Goal: Task Accomplishment & Management: Manage account settings

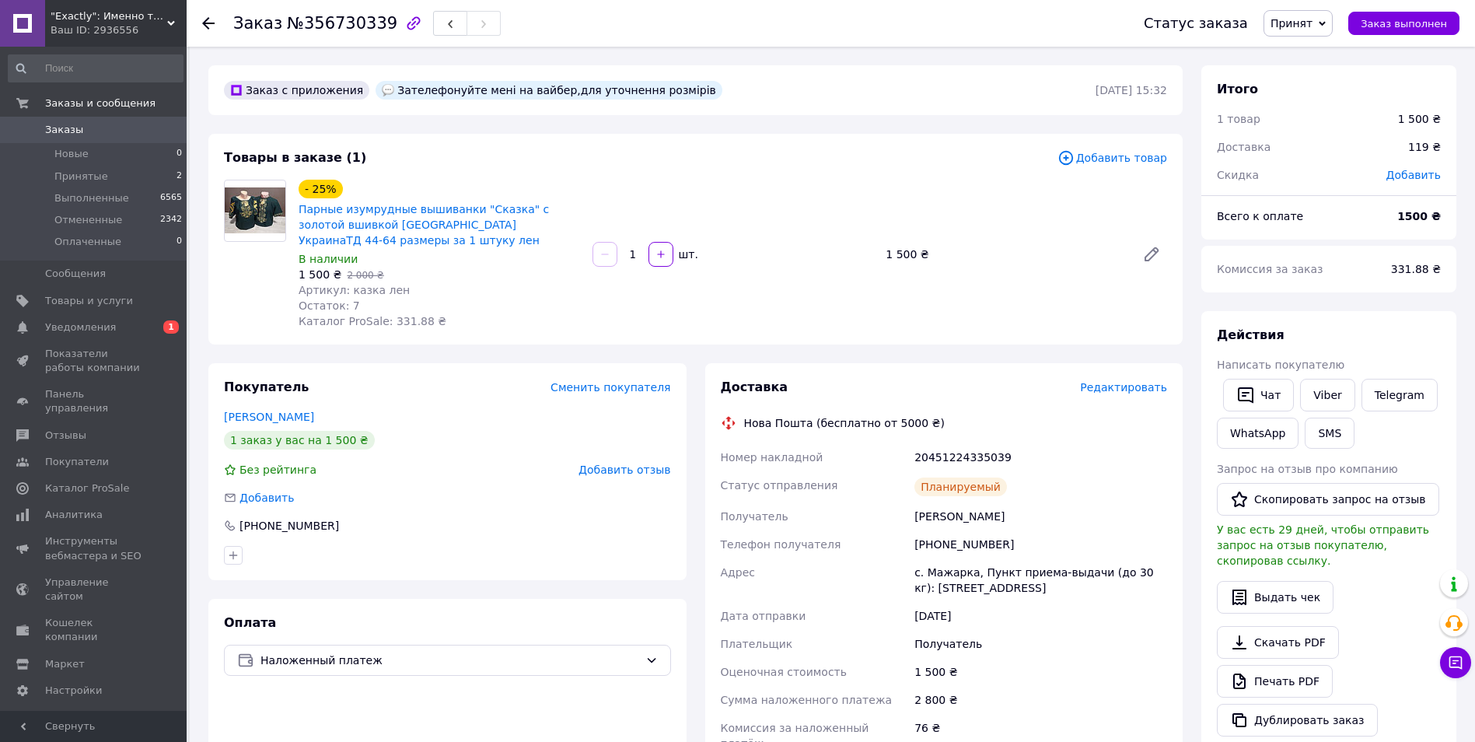
click at [1113, 390] on span "Редактировать" at bounding box center [1123, 387] width 87 height 12
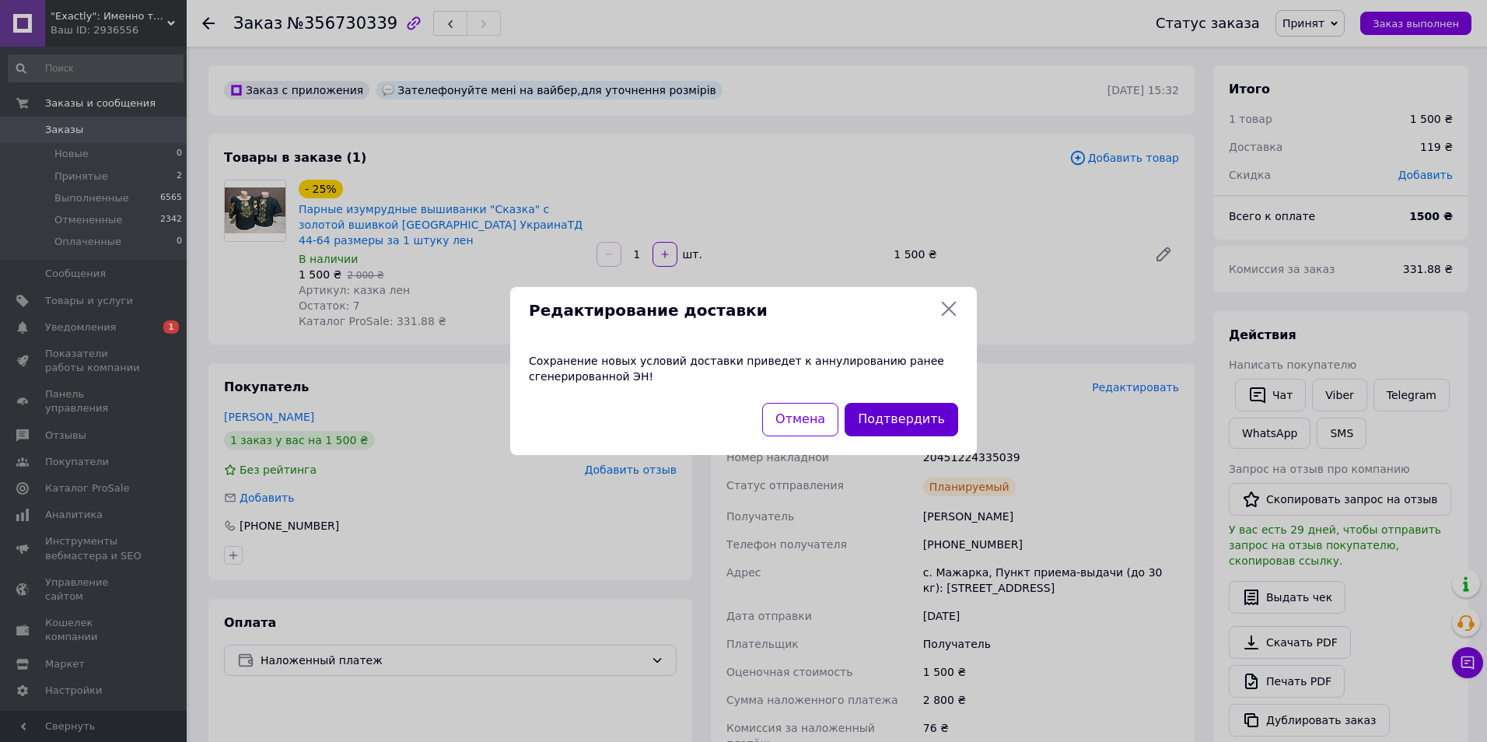
click at [886, 425] on button "Подтвердить" at bounding box center [902, 419] width 114 height 33
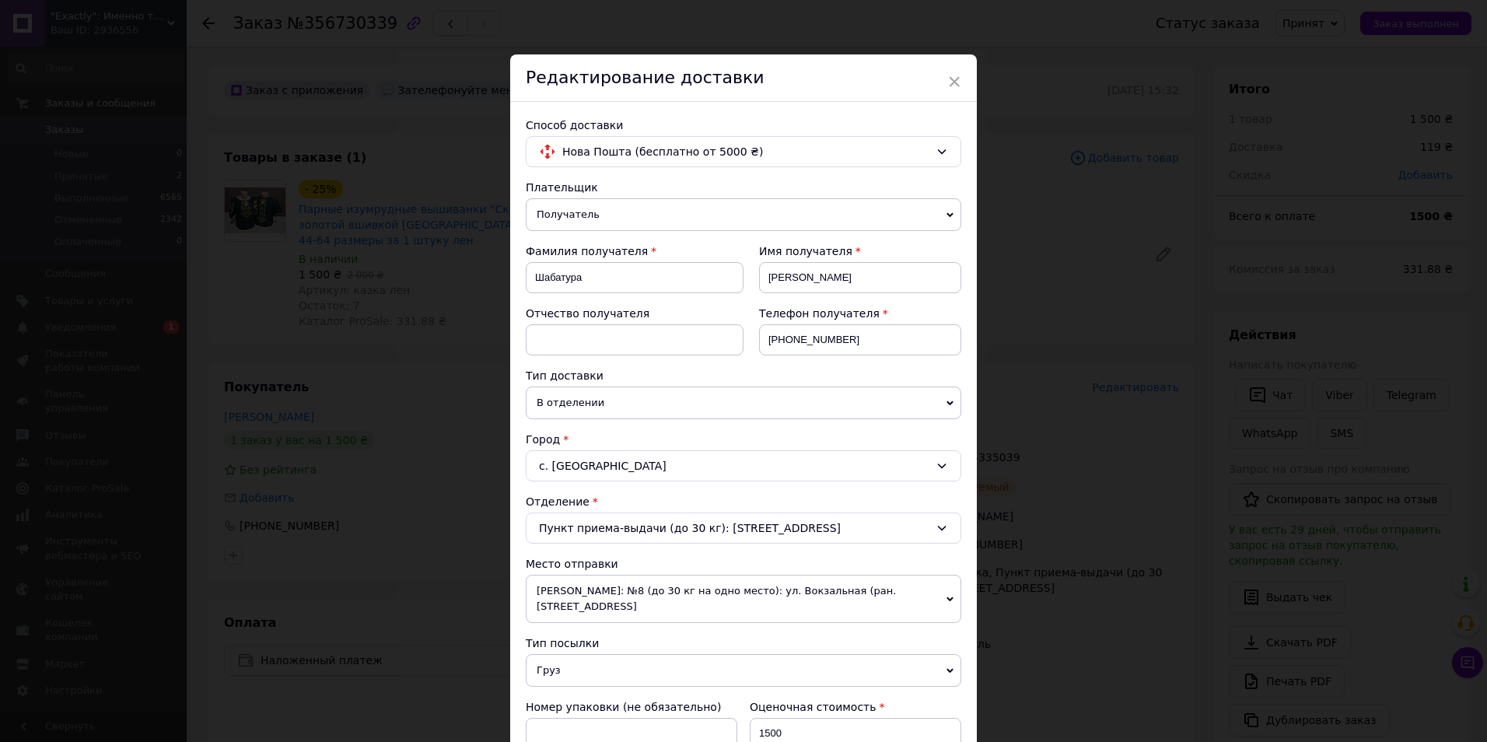
click at [701, 434] on div "Город" at bounding box center [743, 440] width 435 height 16
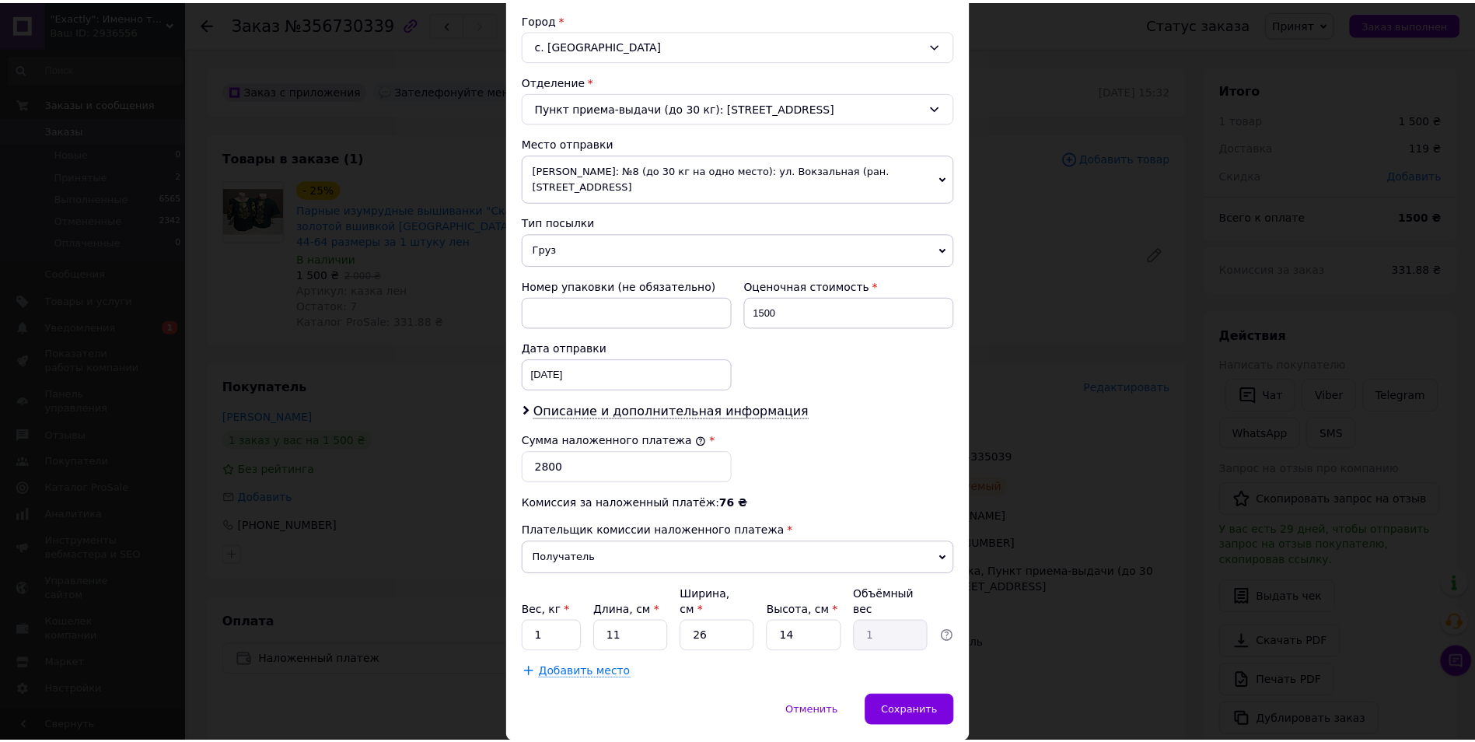
scroll to position [425, 0]
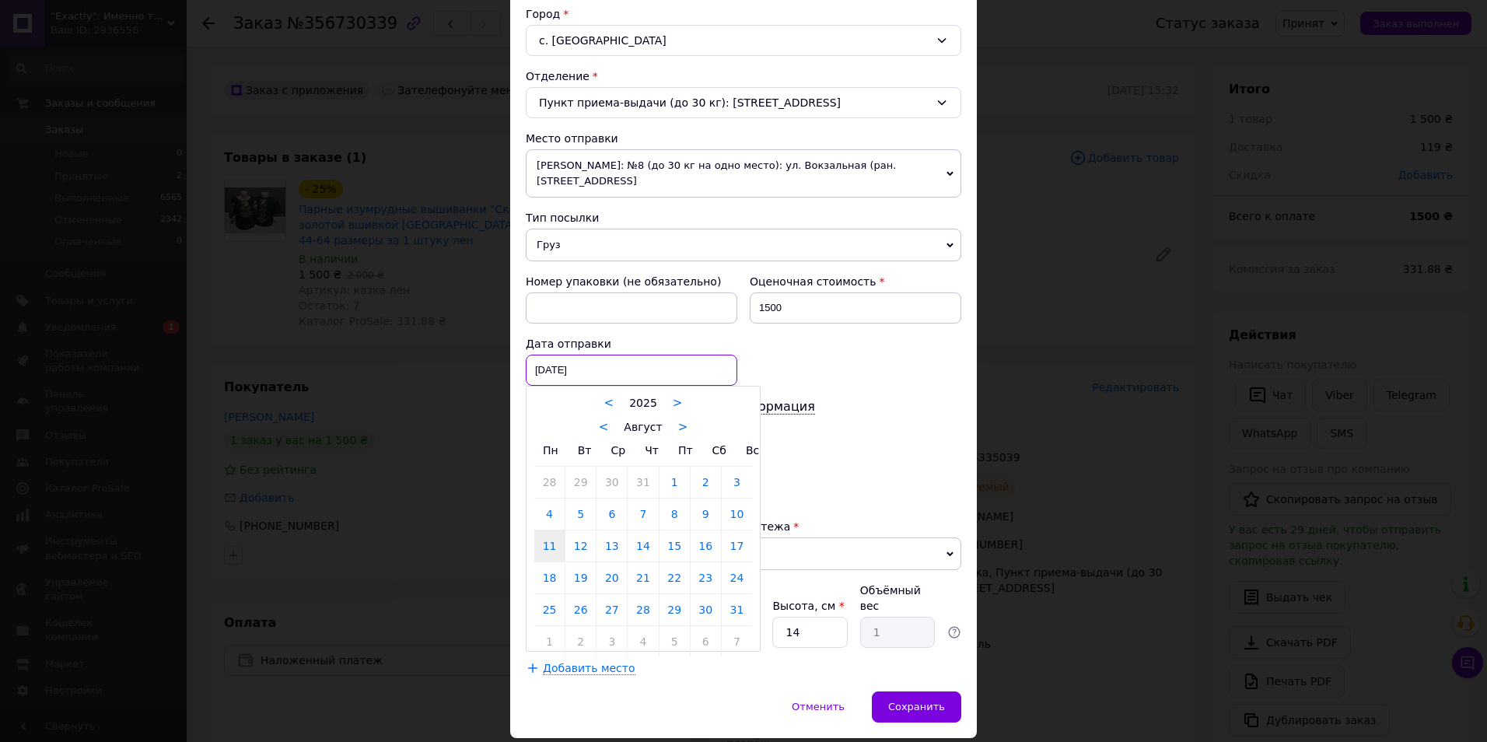
click at [600, 369] on div "[DATE] < 2025 > < Август > Пн Вт Ср Чт Пт Сб Вс 28 29 30 31 1 2 3 4 5 6 7 8 9 1…" at bounding box center [632, 370] width 212 height 31
click at [581, 547] on link "12" at bounding box center [580, 545] width 30 height 31
type input "[DATE]"
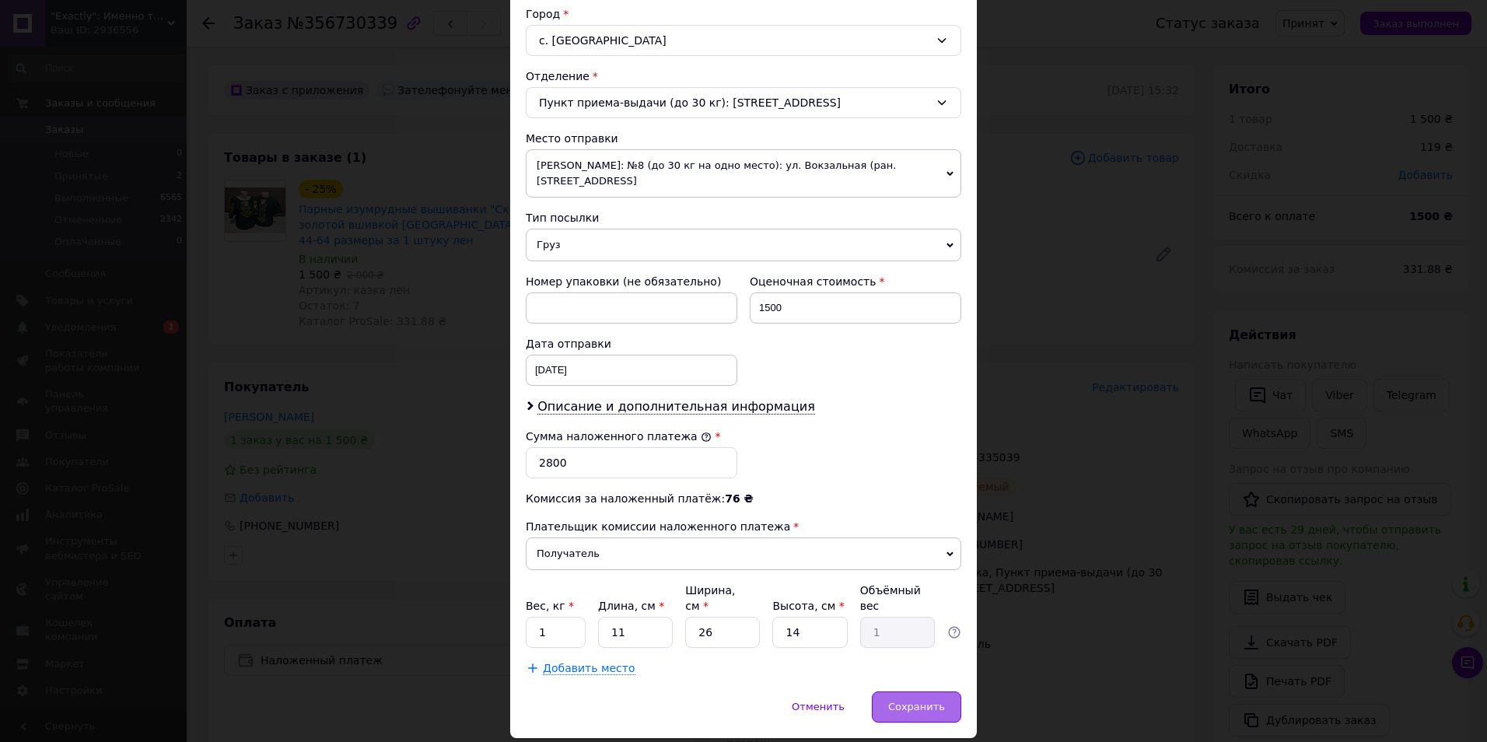
click at [907, 701] on span "Сохранить" at bounding box center [916, 707] width 57 height 12
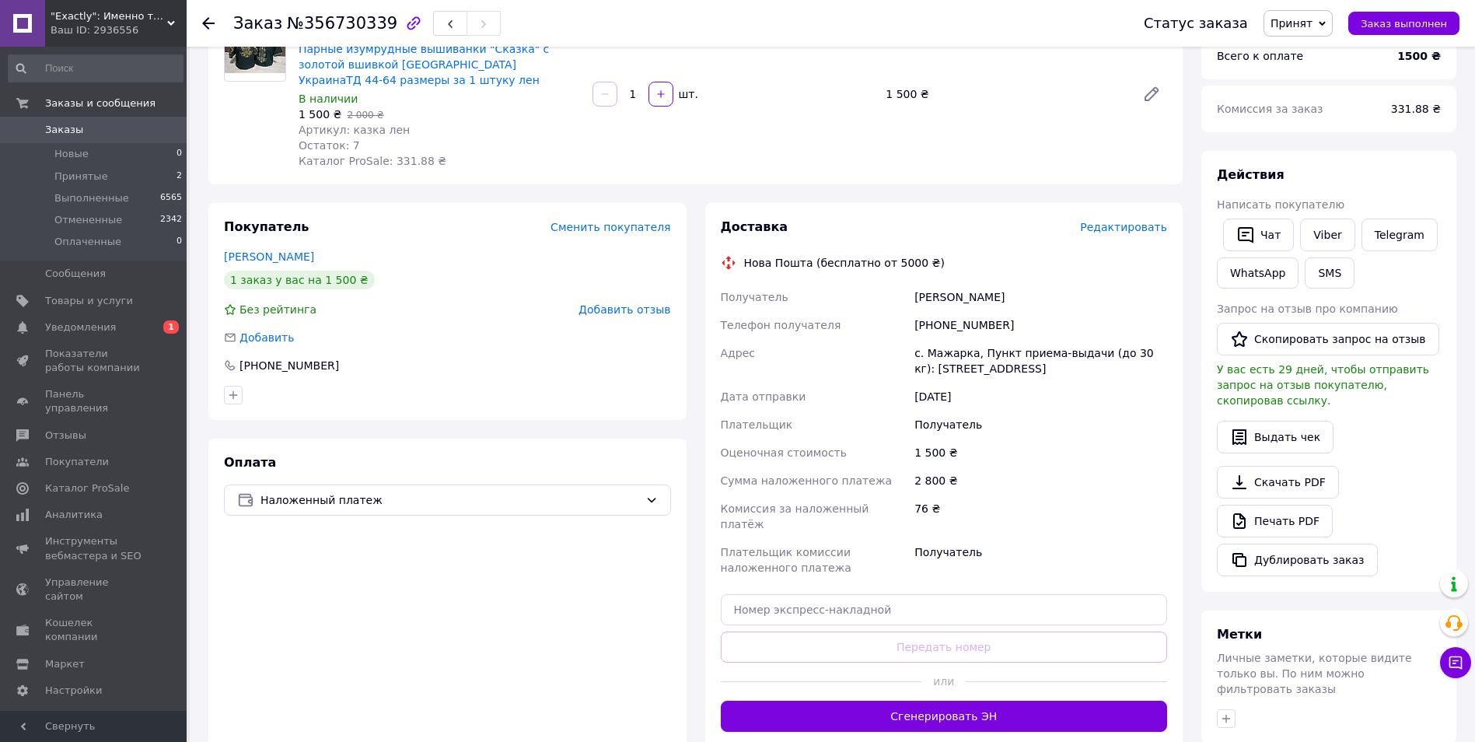
scroll to position [193, 0]
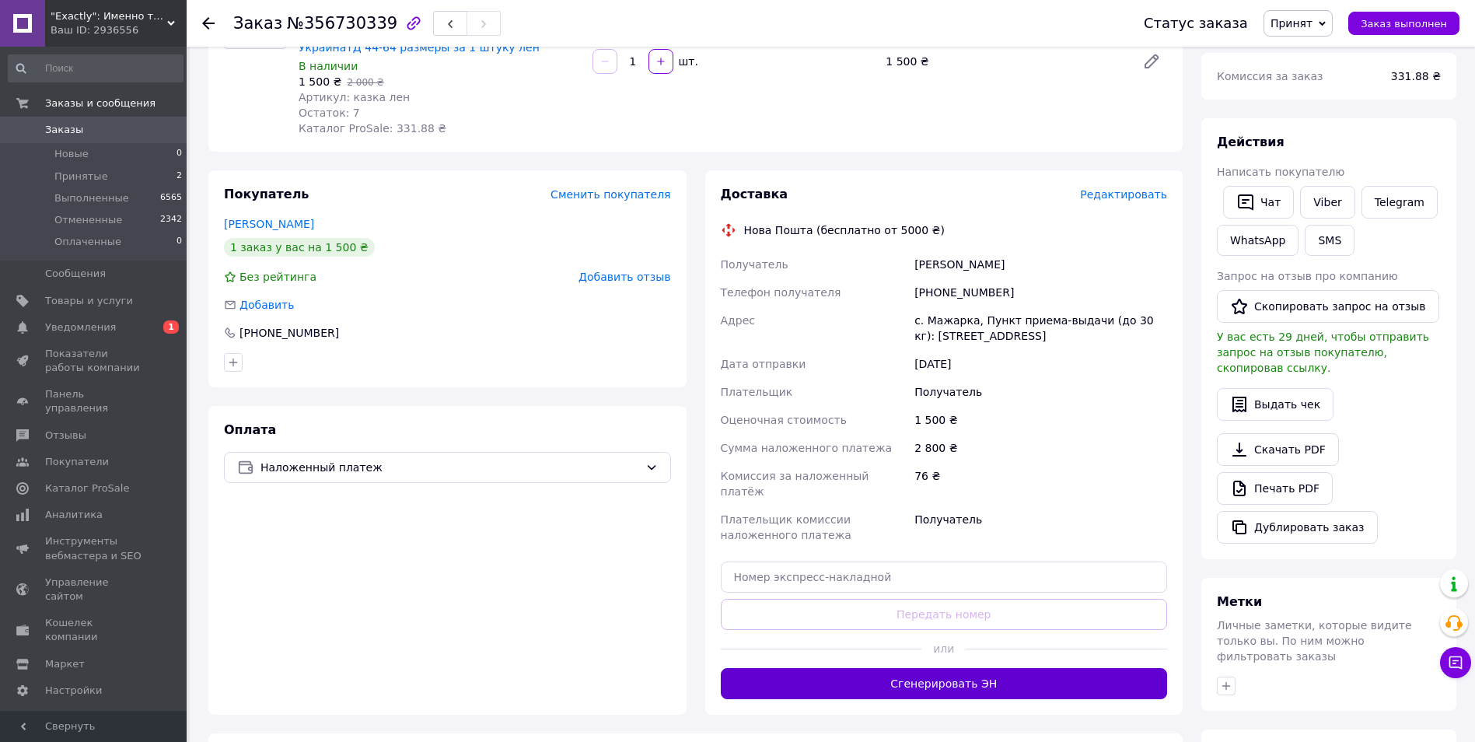
click at [990, 670] on button "Сгенерировать ЭН" at bounding box center [944, 683] width 447 height 31
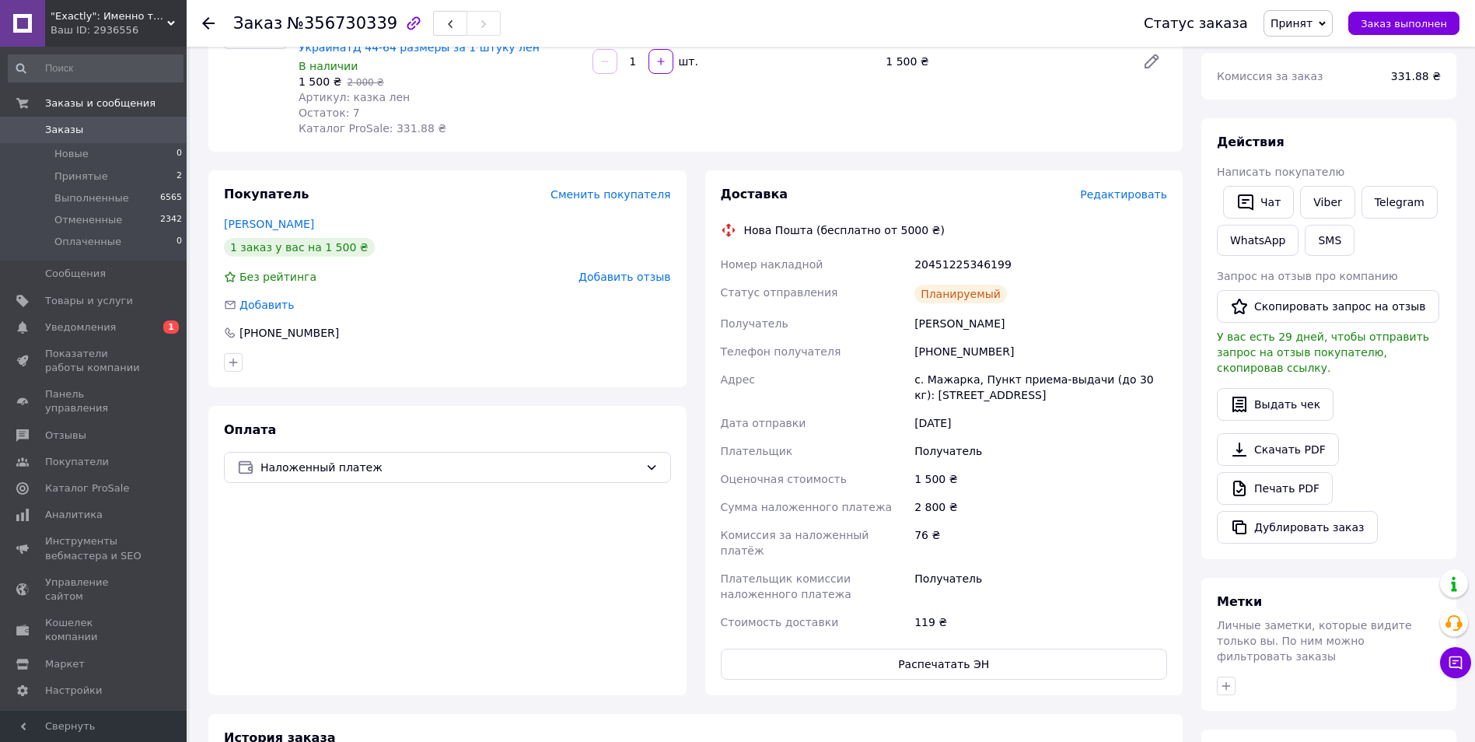
click at [208, 27] on use at bounding box center [208, 23] width 12 height 12
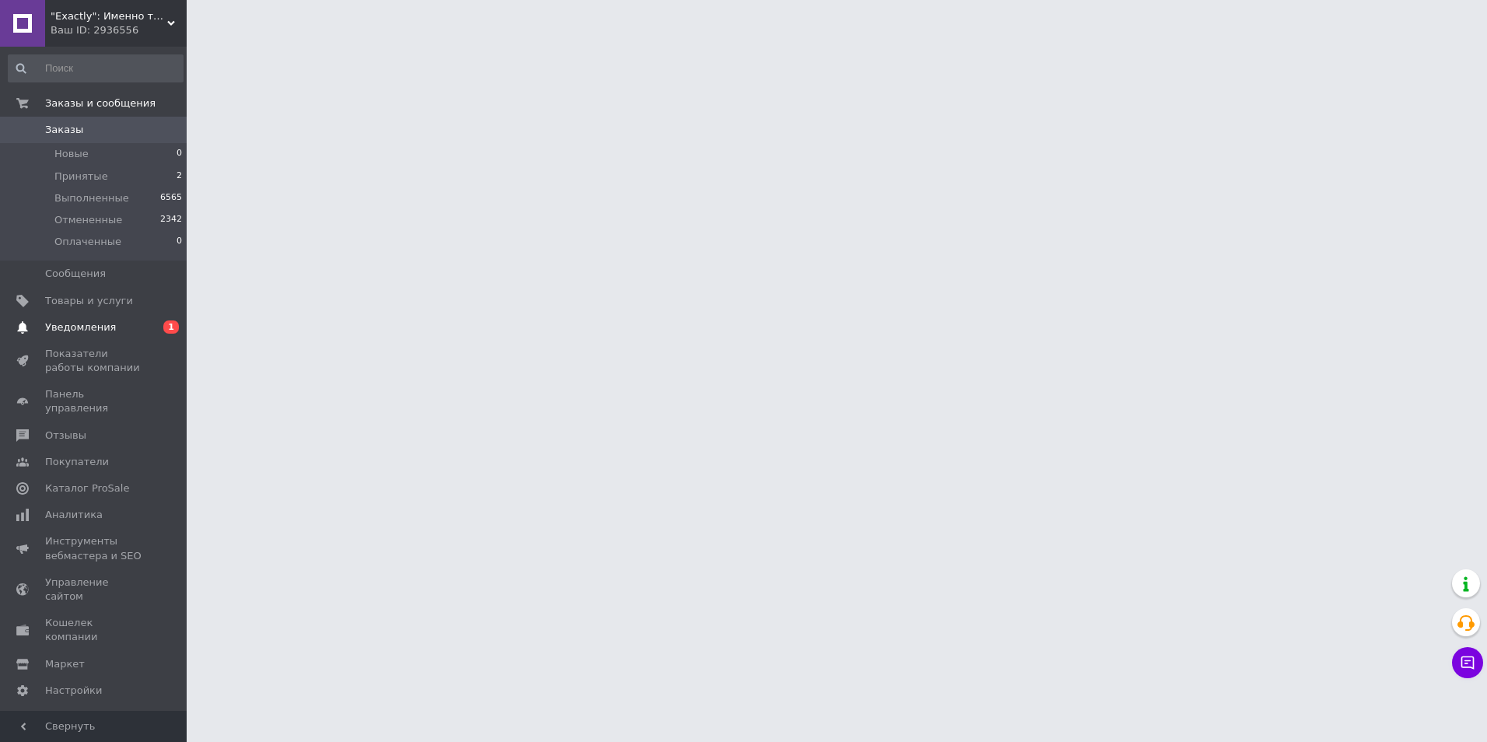
click at [105, 322] on span "Уведомления" at bounding box center [80, 327] width 71 height 14
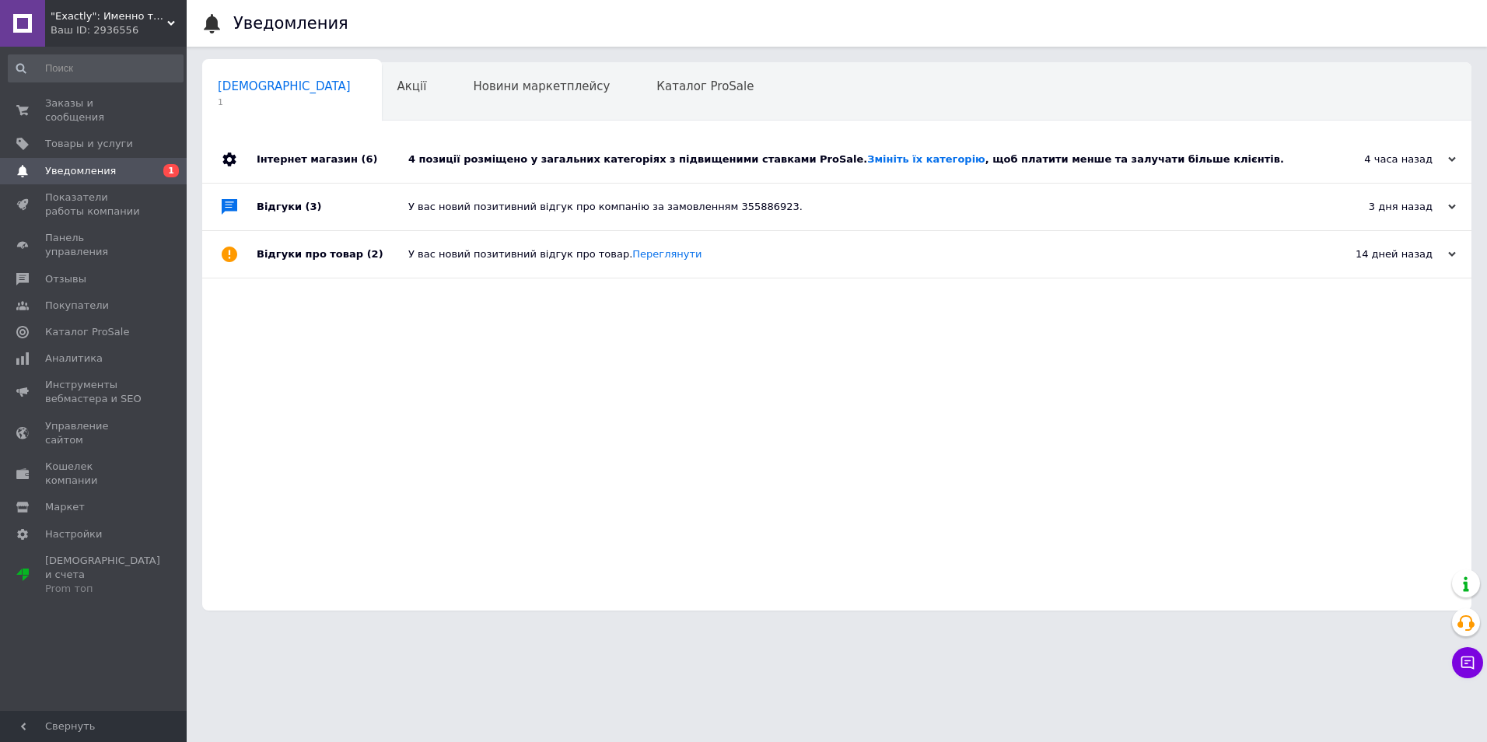
click at [554, 157] on div "4 позиції розміщено у загальних категоріях з підвищеними ставками ProSale. Змін…" at bounding box center [854, 159] width 892 height 14
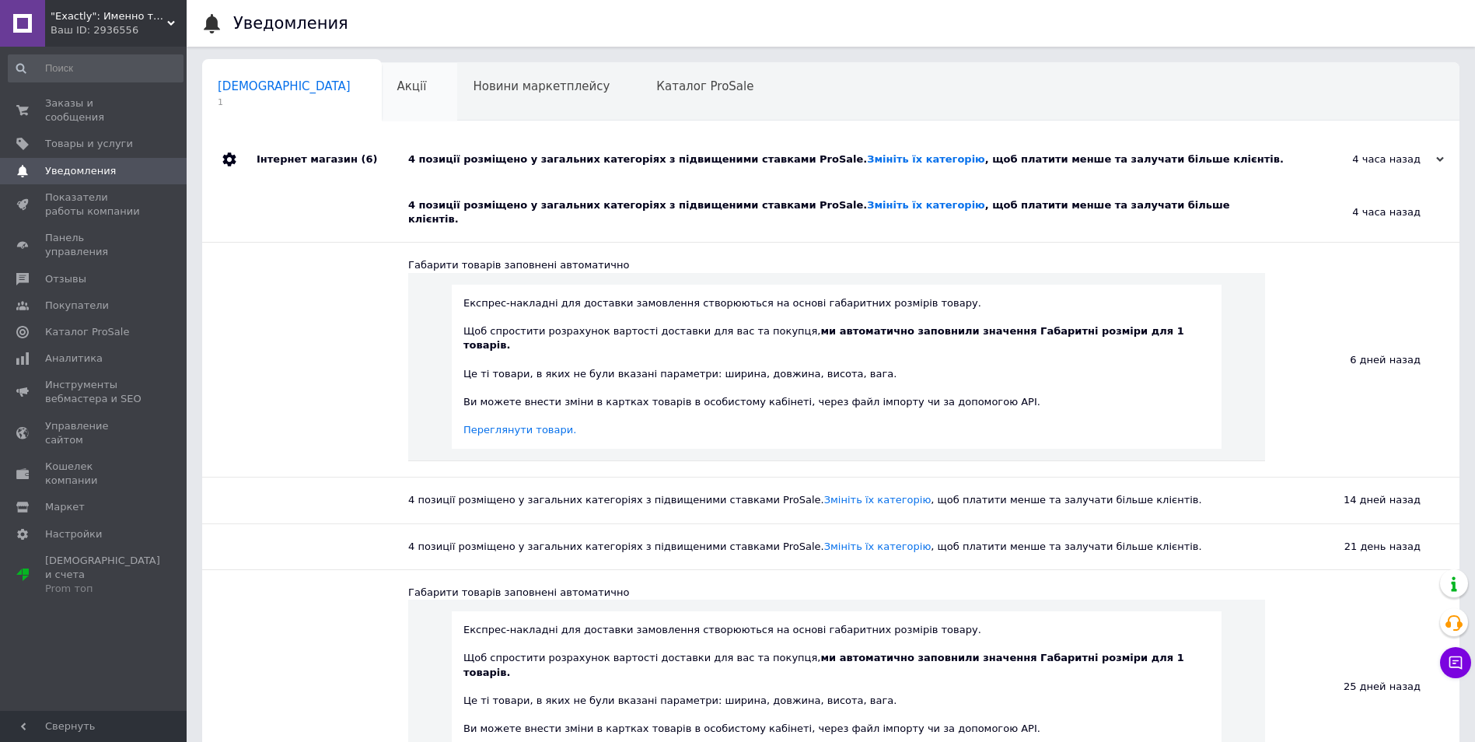
click at [382, 96] on div "Акції 0" at bounding box center [420, 92] width 76 height 59
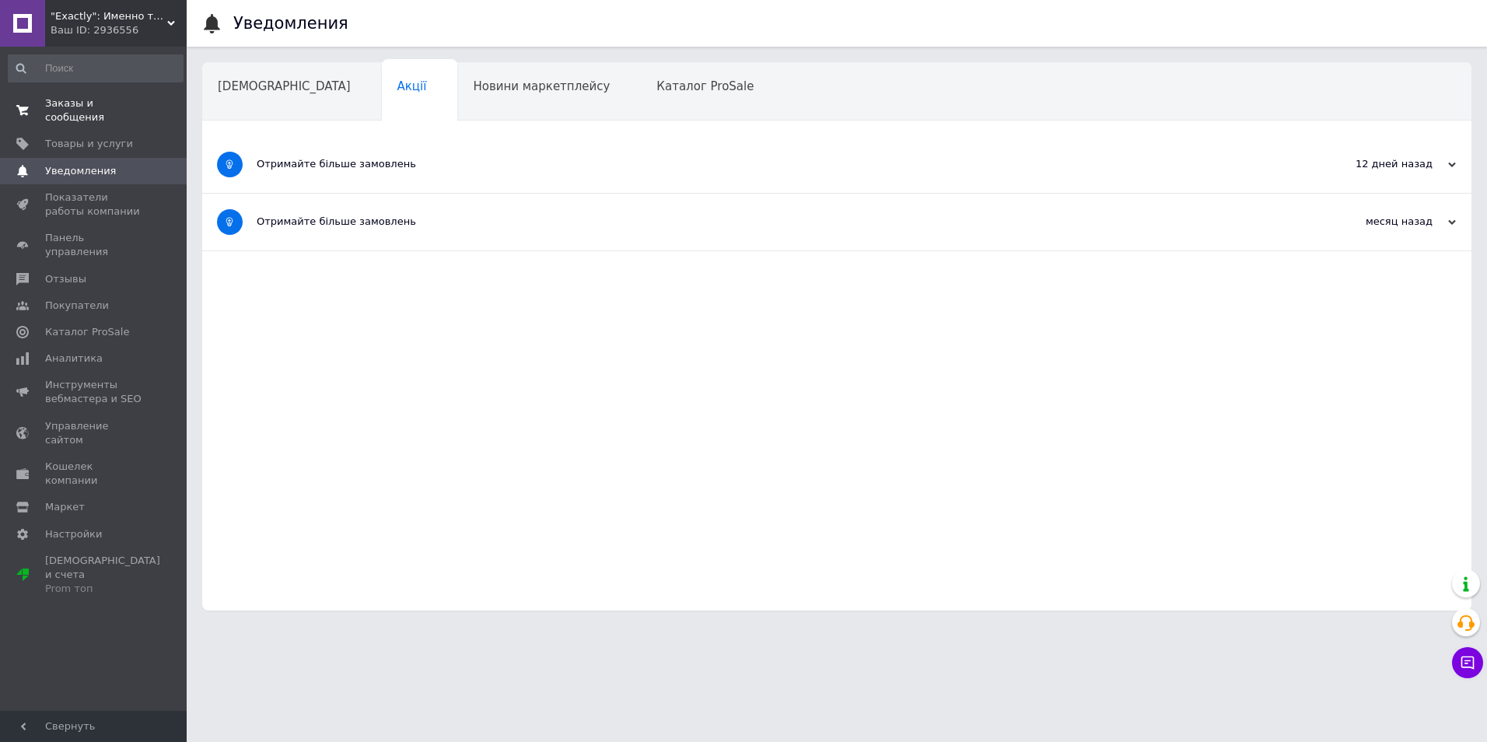
click at [110, 103] on span "Заказы и сообщения" at bounding box center [94, 110] width 99 height 28
